Goal: Task Accomplishment & Management: Complete application form

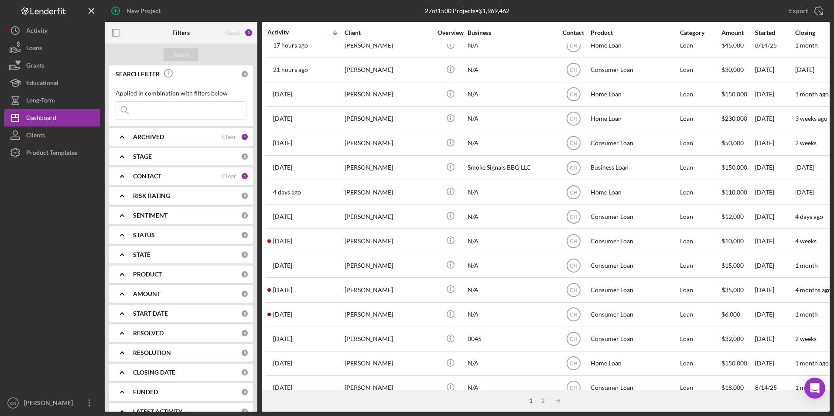
scroll to position [8, 0]
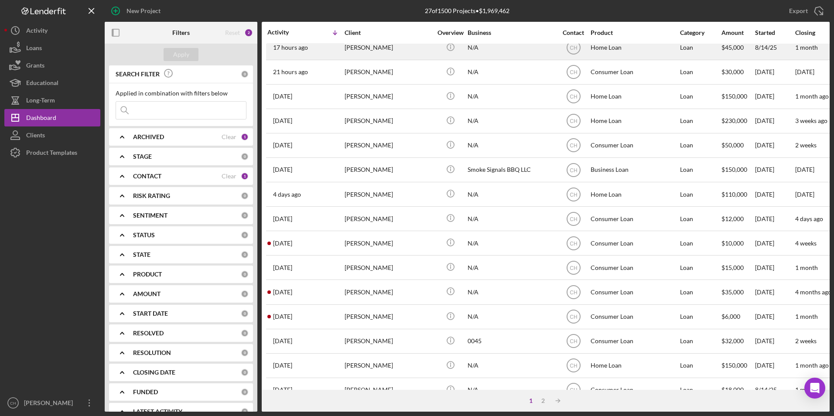
click at [360, 51] on div "[PERSON_NAME]" at bounding box center [387, 47] width 87 height 23
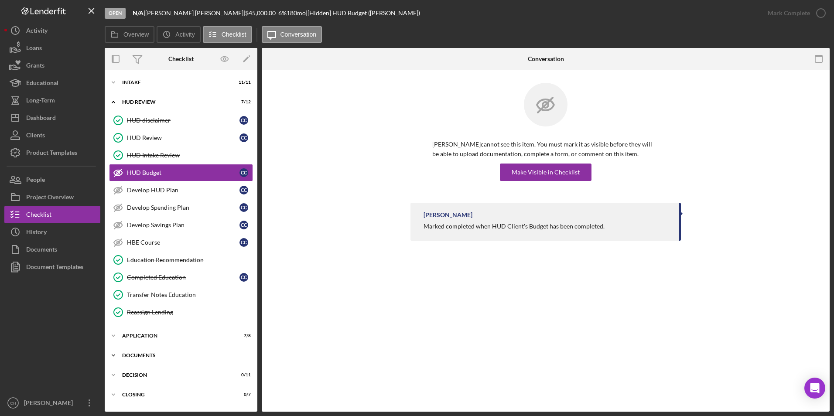
click at [138, 355] on div "Documents" at bounding box center [184, 355] width 124 height 5
click at [133, 80] on div "Intake" at bounding box center [184, 82] width 124 height 5
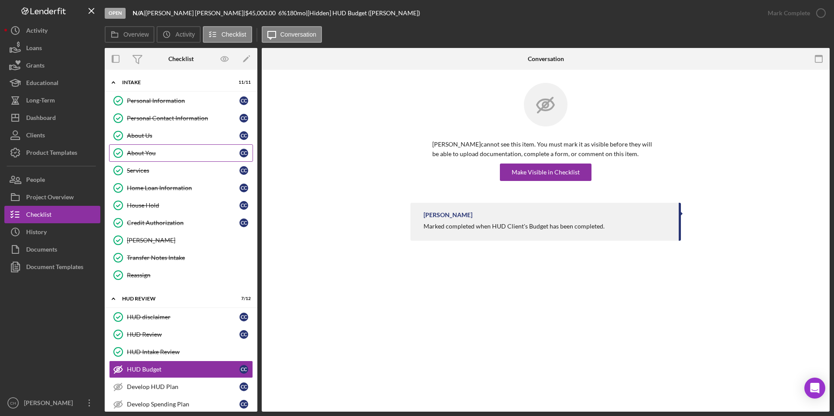
click at [146, 153] on div "About You" at bounding box center [183, 153] width 112 height 7
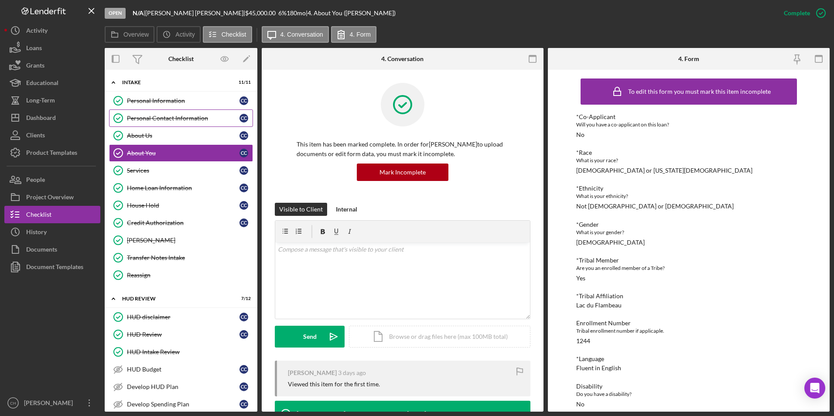
click at [152, 121] on div "Personal Contact Information" at bounding box center [183, 118] width 112 height 7
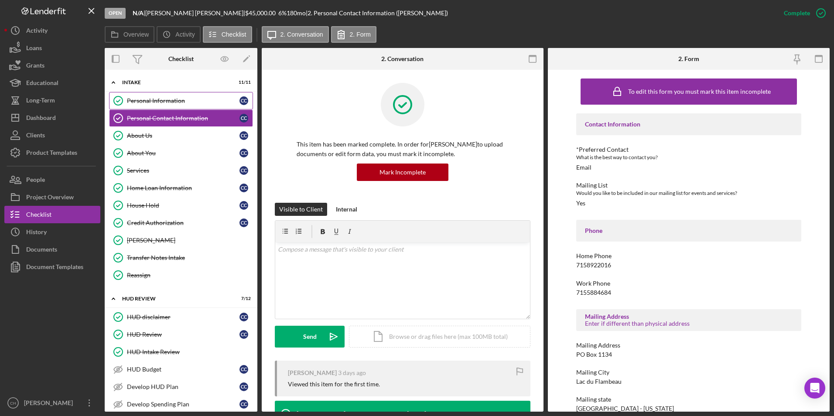
click at [166, 102] on div "Personal Information" at bounding box center [183, 100] width 112 height 7
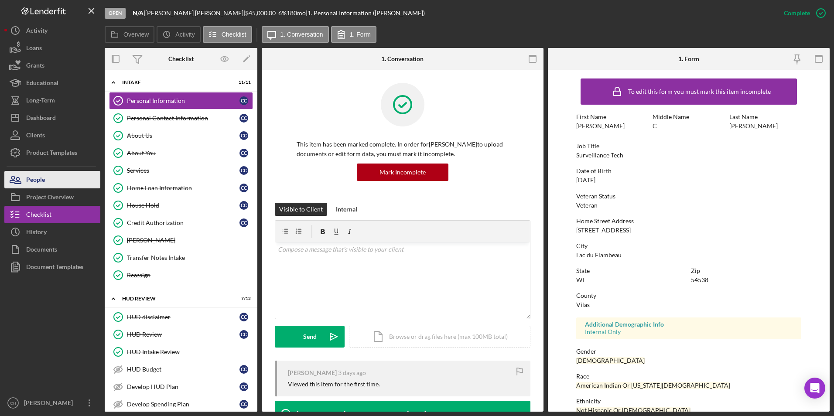
click at [44, 184] on div "People" at bounding box center [35, 181] width 19 height 20
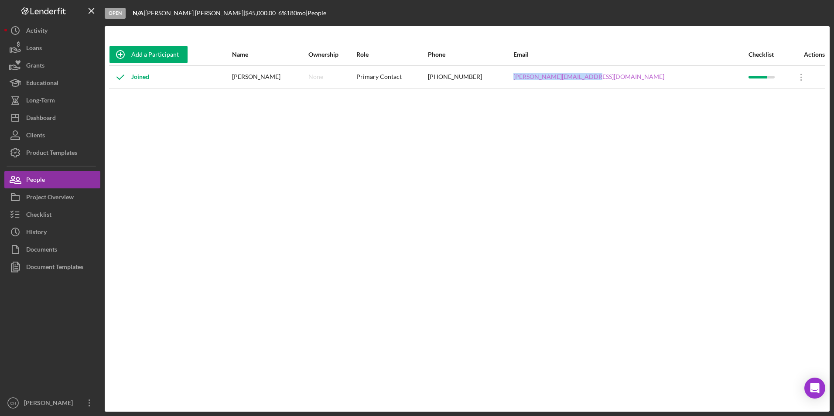
drag, startPoint x: 665, startPoint y: 79, endPoint x: 573, endPoint y: 79, distance: 91.6
click at [573, 79] on div "[PERSON_NAME][EMAIL_ADDRESS][DOMAIN_NAME]" at bounding box center [630, 77] width 235 height 22
copy link "[PERSON_NAME][EMAIL_ADDRESS][DOMAIN_NAME]"
drag, startPoint x: 537, startPoint y: 80, endPoint x: 485, endPoint y: 79, distance: 51.5
click at [485, 79] on tr "Joined [PERSON_NAME] None Primary Contact [PHONE_NUMBER] [PERSON_NAME][EMAIL_AD…" at bounding box center [467, 76] width 716 height 23
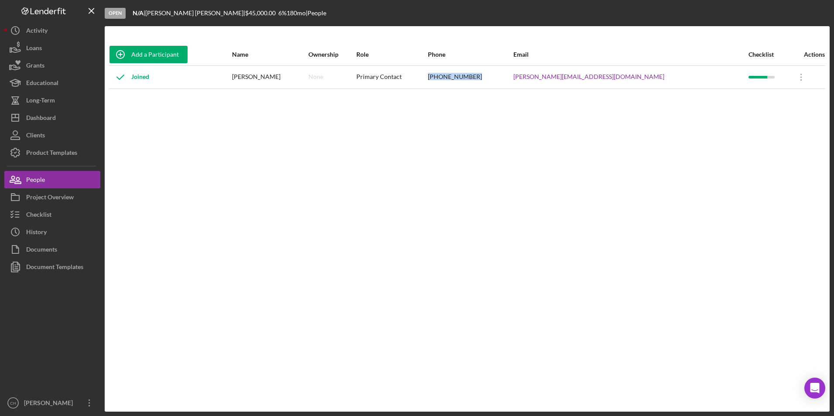
copy tr "[PHONE_NUMBER]"
click at [48, 211] on div "Checklist" at bounding box center [38, 216] width 25 height 20
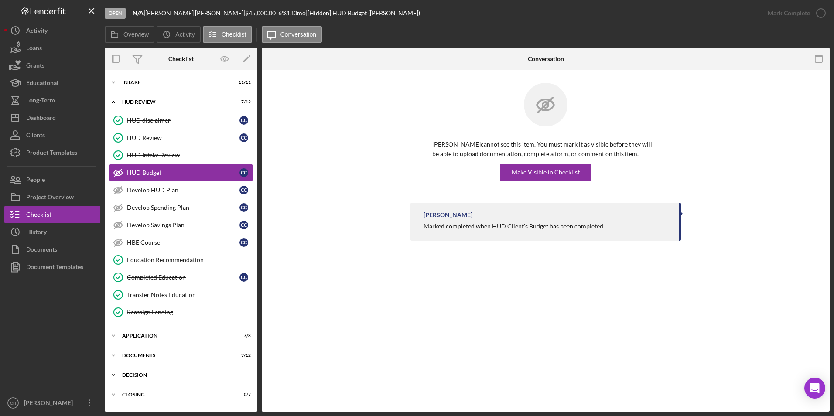
click at [134, 371] on div "Icon/Expander Decision 0 / 11" at bounding box center [181, 374] width 153 height 17
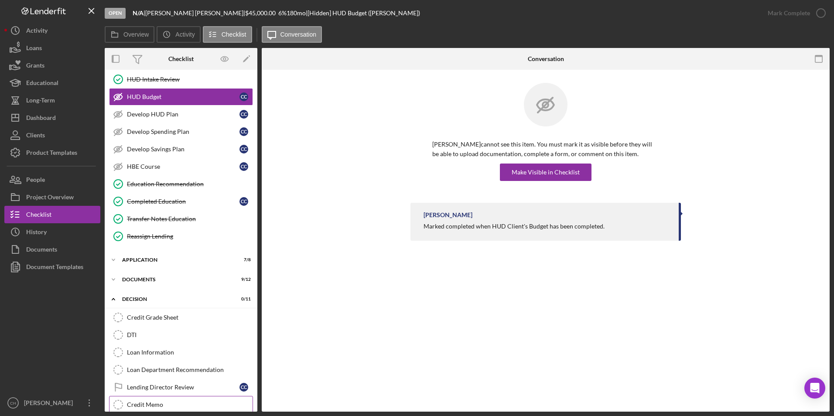
scroll to position [174, 0]
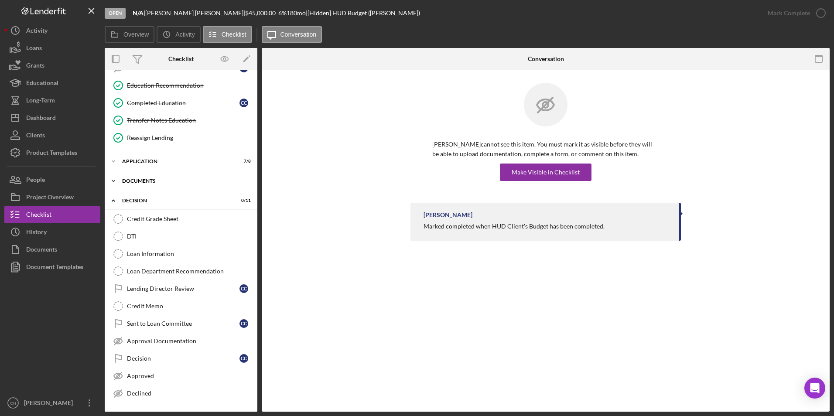
click at [139, 181] on div "Documents" at bounding box center [184, 180] width 124 height 5
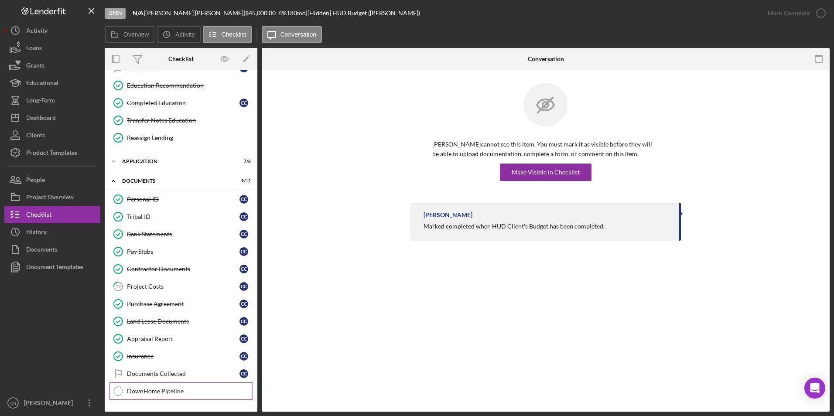
click at [148, 388] on div "DownHome Pipeline" at bounding box center [190, 391] width 126 height 7
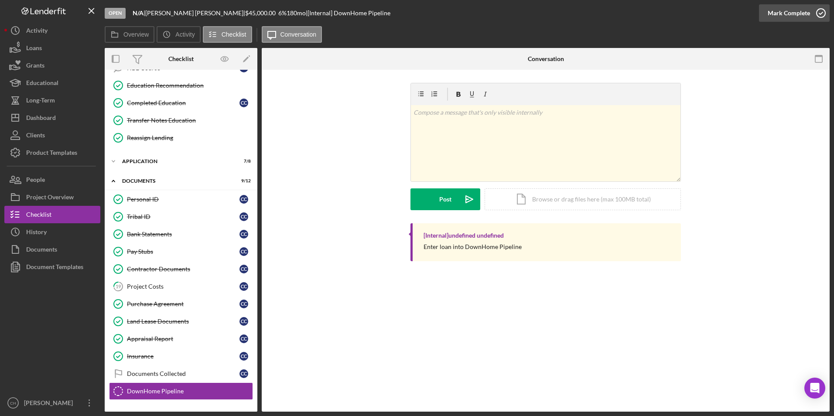
click at [779, 13] on div "Mark Complete" at bounding box center [788, 12] width 42 height 17
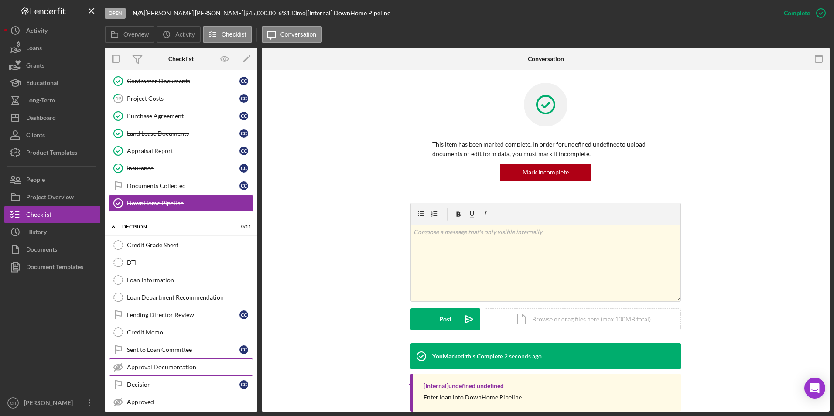
scroll to position [392, 0]
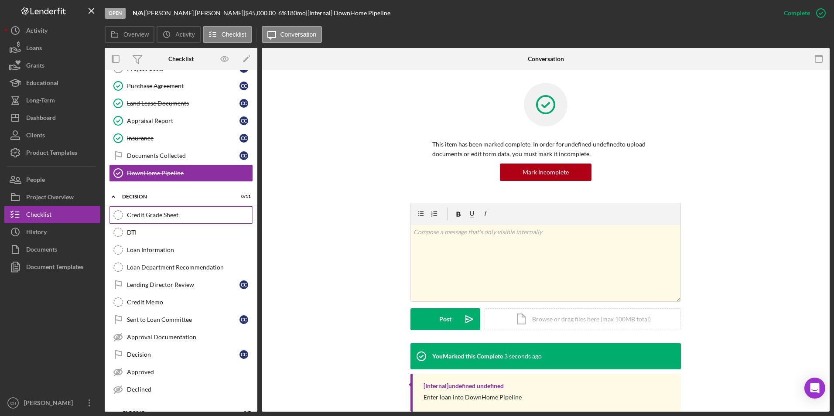
click at [146, 218] on div "Credit Grade Sheet" at bounding box center [190, 214] width 126 height 7
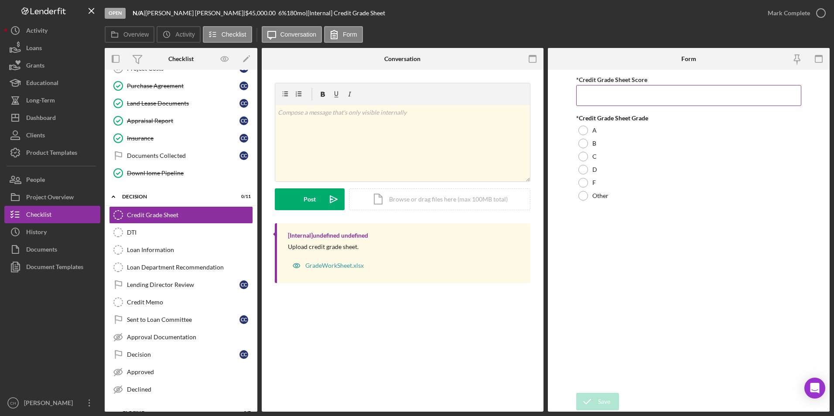
click at [604, 93] on input "*Credit Grade Sheet Score" at bounding box center [688, 95] width 225 height 21
type input "32"
click at [579, 140] on div at bounding box center [583, 144] width 10 height 10
click at [604, 405] on div "Save" at bounding box center [604, 401] width 12 height 17
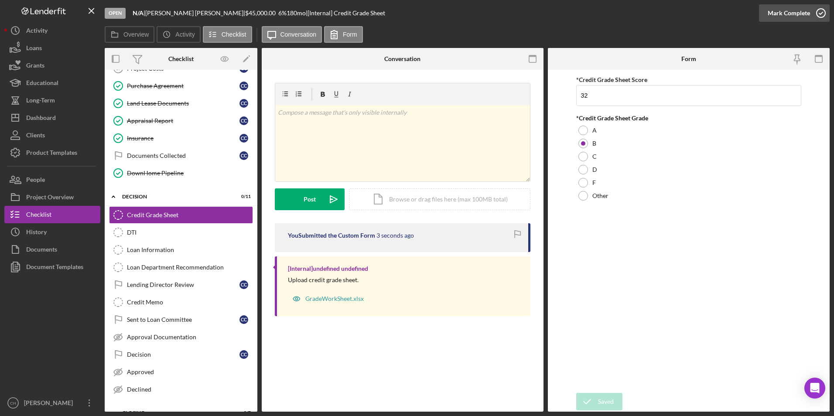
click at [784, 15] on div "Mark Complete" at bounding box center [788, 12] width 42 height 17
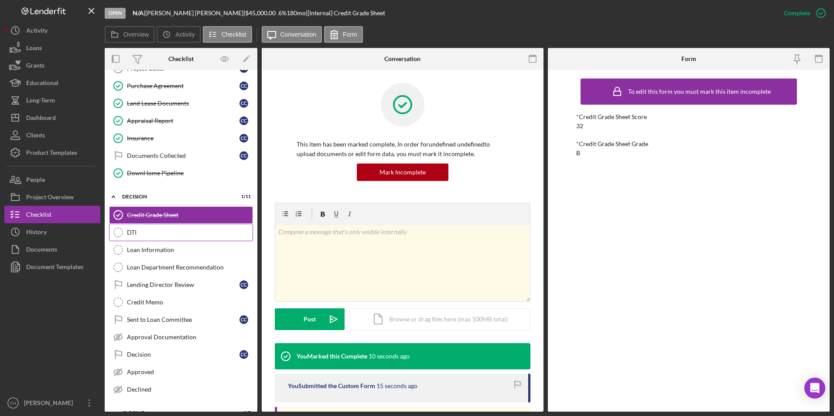
click at [141, 232] on div "DTI" at bounding box center [190, 232] width 126 height 7
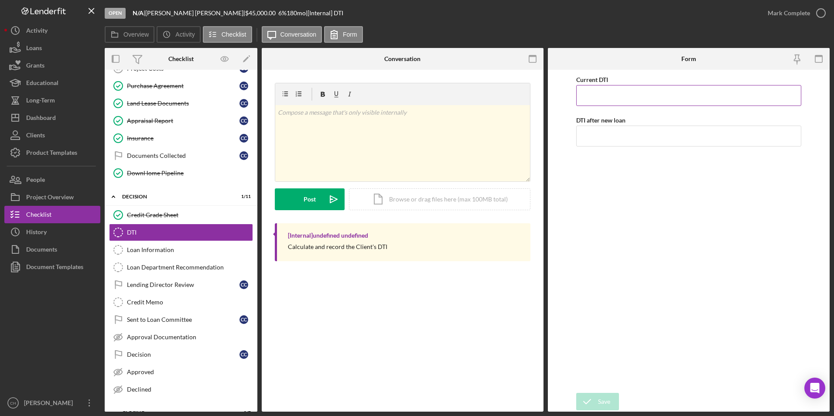
click at [613, 99] on input "Current DTI" at bounding box center [688, 95] width 225 height 21
type input "15.00000%"
click at [597, 135] on input "DTI after new loan" at bounding box center [688, 136] width 225 height 21
type input "13.00000%"
click at [596, 185] on div "Current DTI 15.00000% DTI after new loan 13.00000%" at bounding box center [688, 231] width 225 height 314
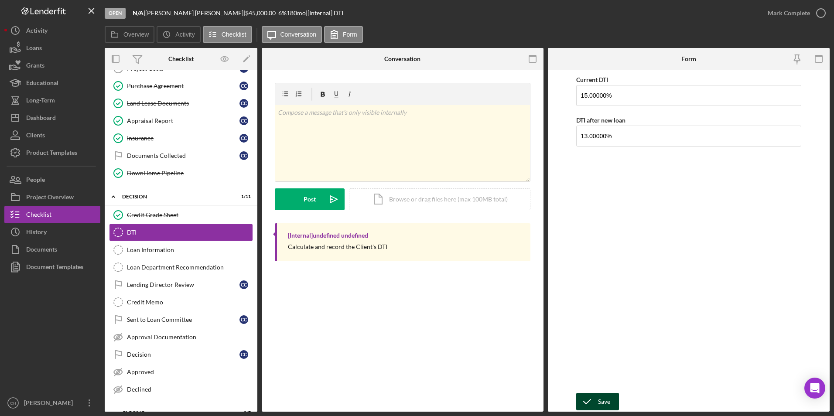
drag, startPoint x: 596, startPoint y: 401, endPoint x: 600, endPoint y: 398, distance: 5.3
click at [596, 402] on icon "submit" at bounding box center [587, 402] width 22 height 22
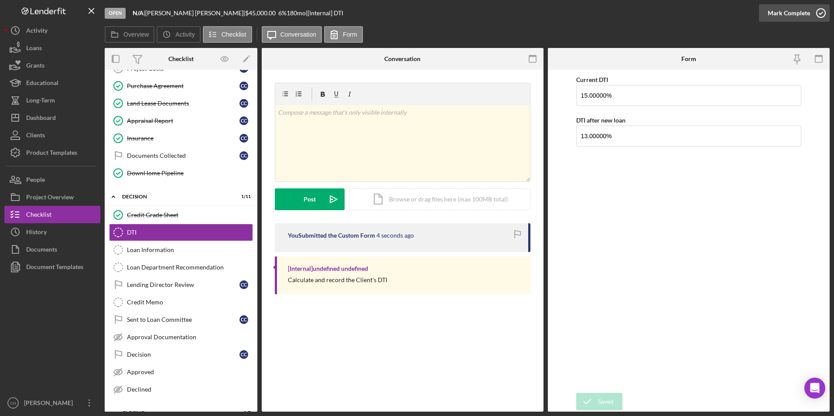
click at [778, 11] on div "Mark Complete" at bounding box center [788, 12] width 42 height 17
